Goal: Task Accomplishment & Management: Use online tool/utility

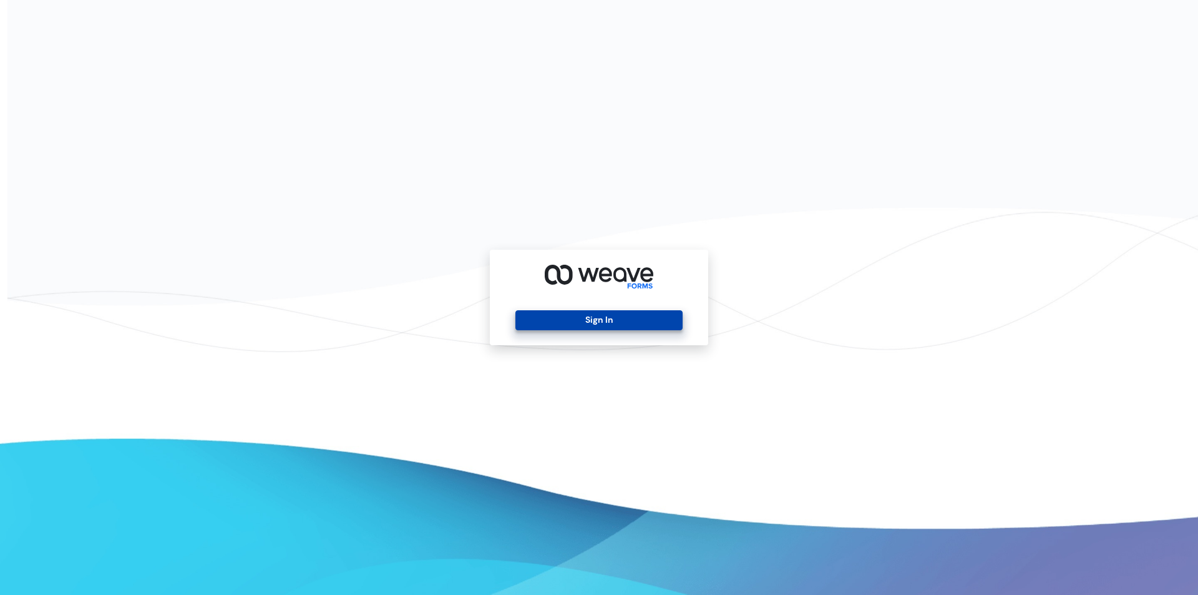
click at [567, 317] on button "Sign In" at bounding box center [598, 320] width 167 height 20
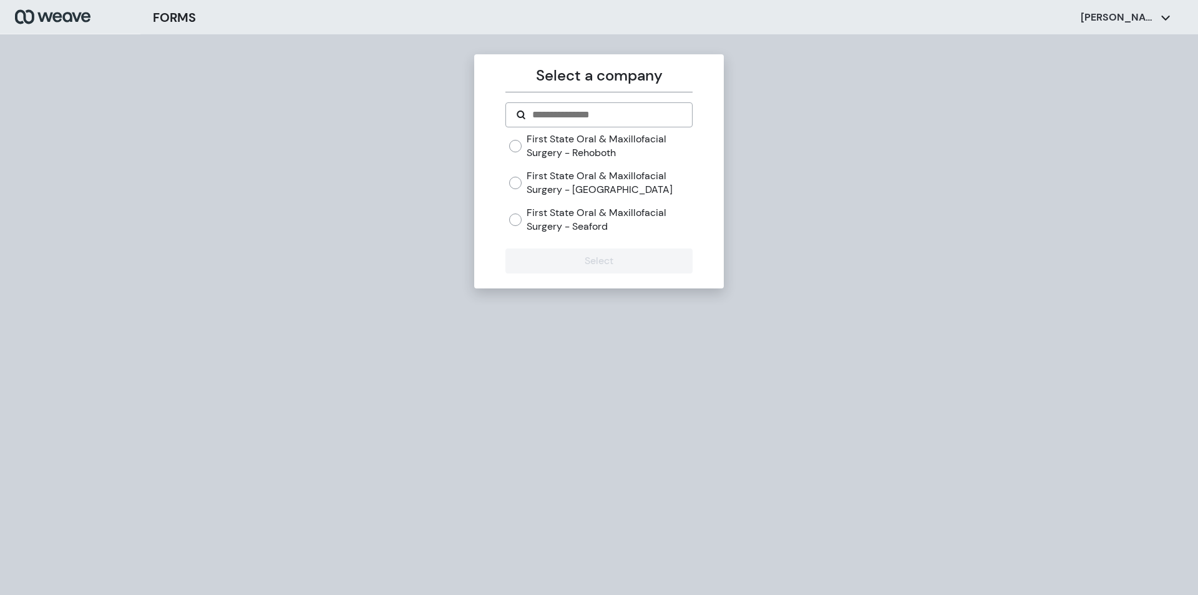
click at [572, 201] on div "First State Oral & Maxillofacial Surgery - Rehoboth First State Oral & Maxillof…" at bounding box center [600, 182] width 183 height 101
click at [566, 175] on label "First State Oral & Maxillofacial Surgery - Dover" at bounding box center [609, 182] width 165 height 27
click at [570, 269] on button "Select" at bounding box center [598, 260] width 187 height 25
